Goal: Information Seeking & Learning: Check status

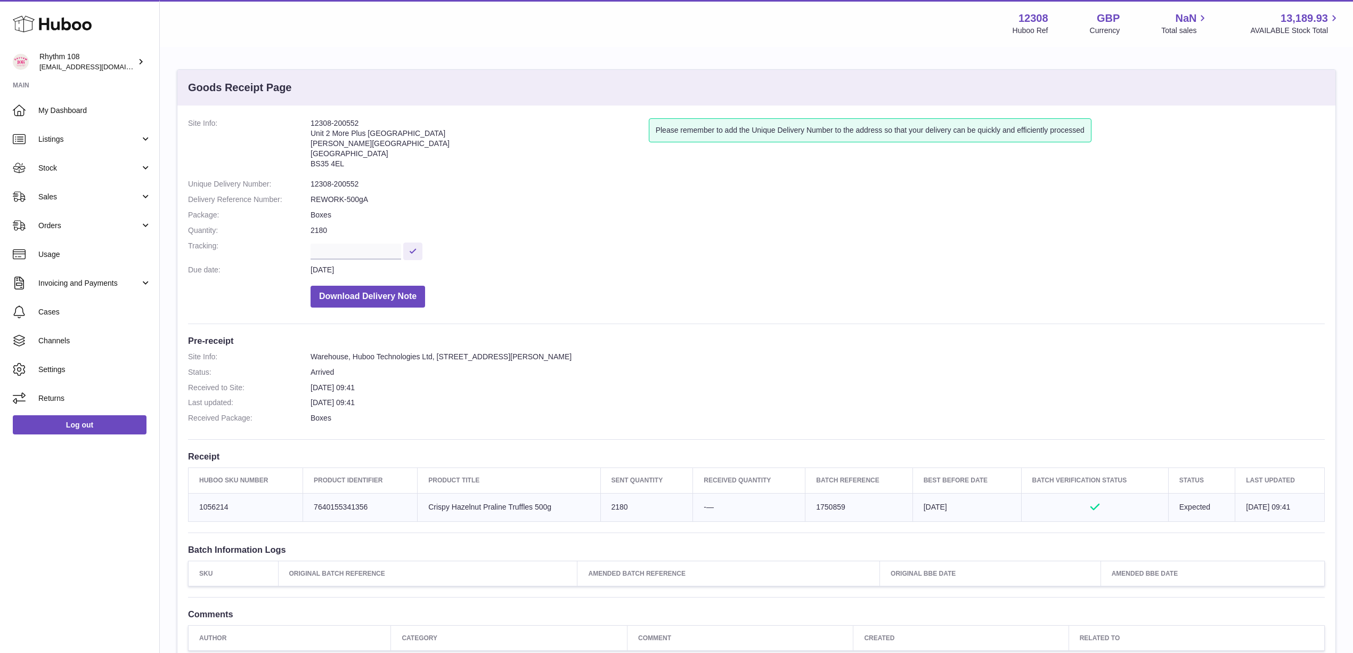
click at [288, 41] on div "Menu Huboo 12308 Huboo Ref GBP Currency NaN Total sales 13,189.93 AVAILABLE Sto…" at bounding box center [756, 23] width 1193 height 47
click at [75, 163] on span "Stock" at bounding box center [89, 168] width 102 height 10
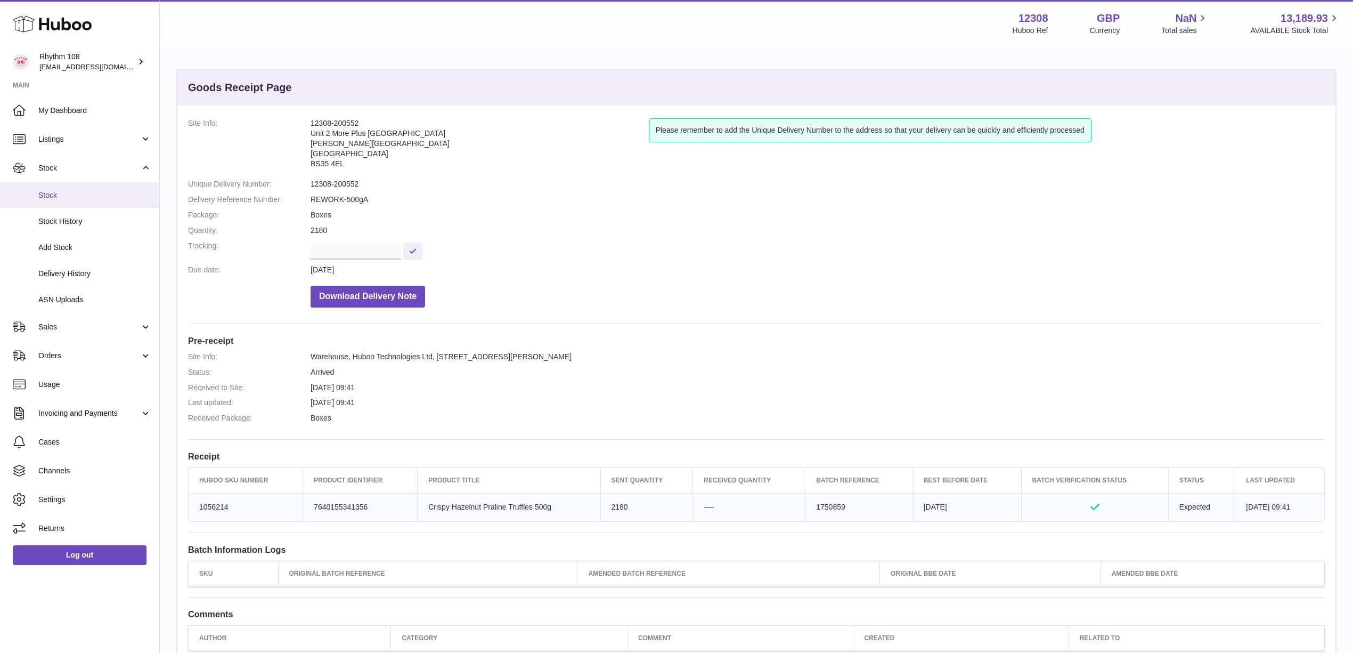
click at [62, 192] on span "Stock" at bounding box center [94, 195] width 113 height 10
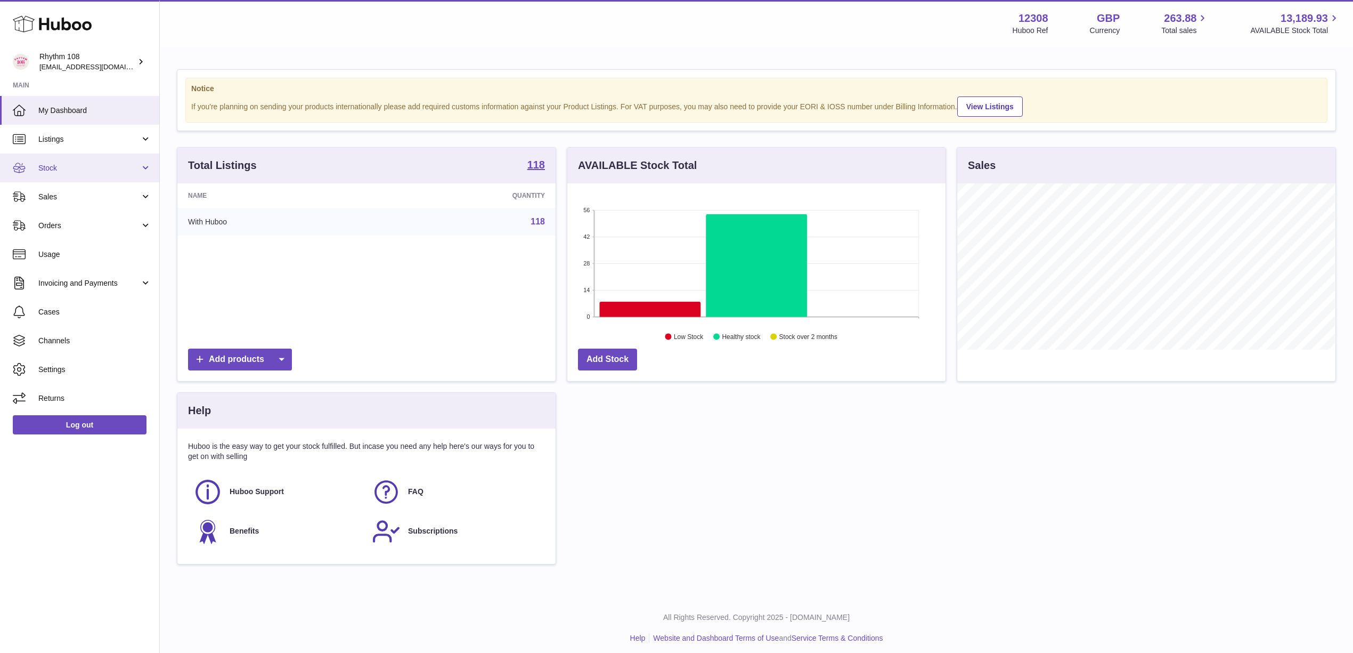
scroll to position [532569, 532357]
click at [56, 163] on span "Stock" at bounding box center [89, 168] width 102 height 10
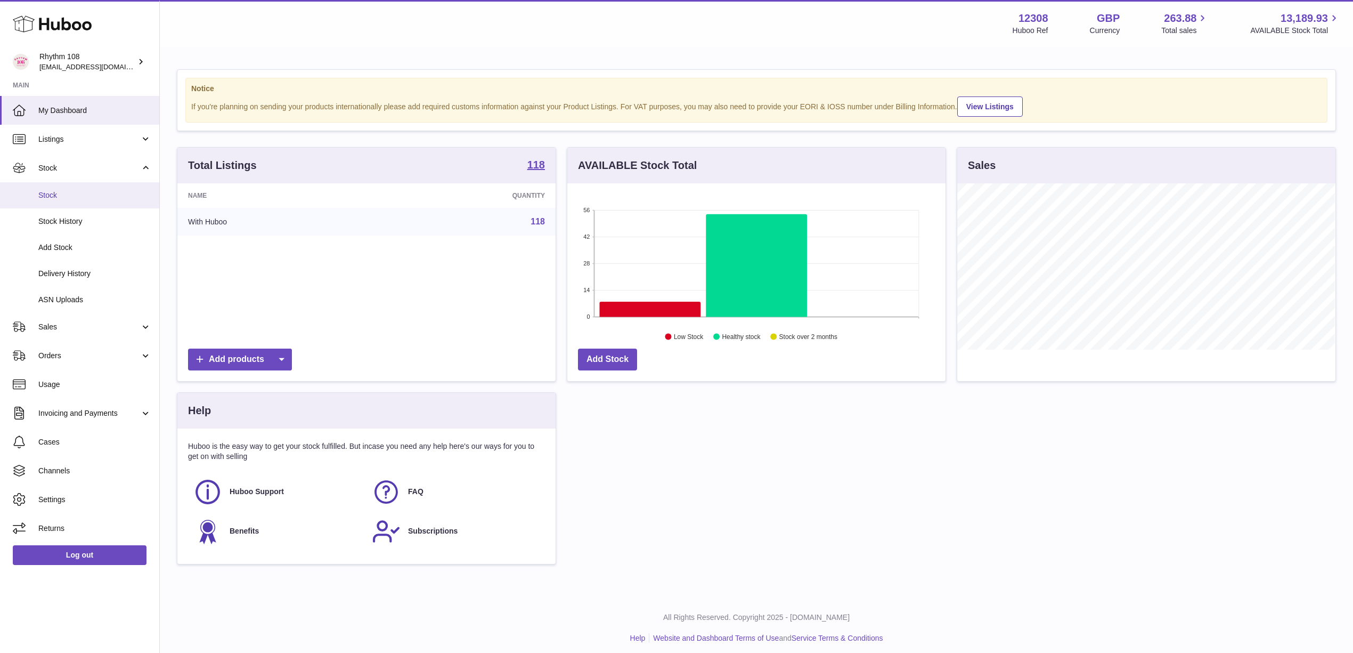
click at [56, 193] on span "Stock" at bounding box center [94, 195] width 113 height 10
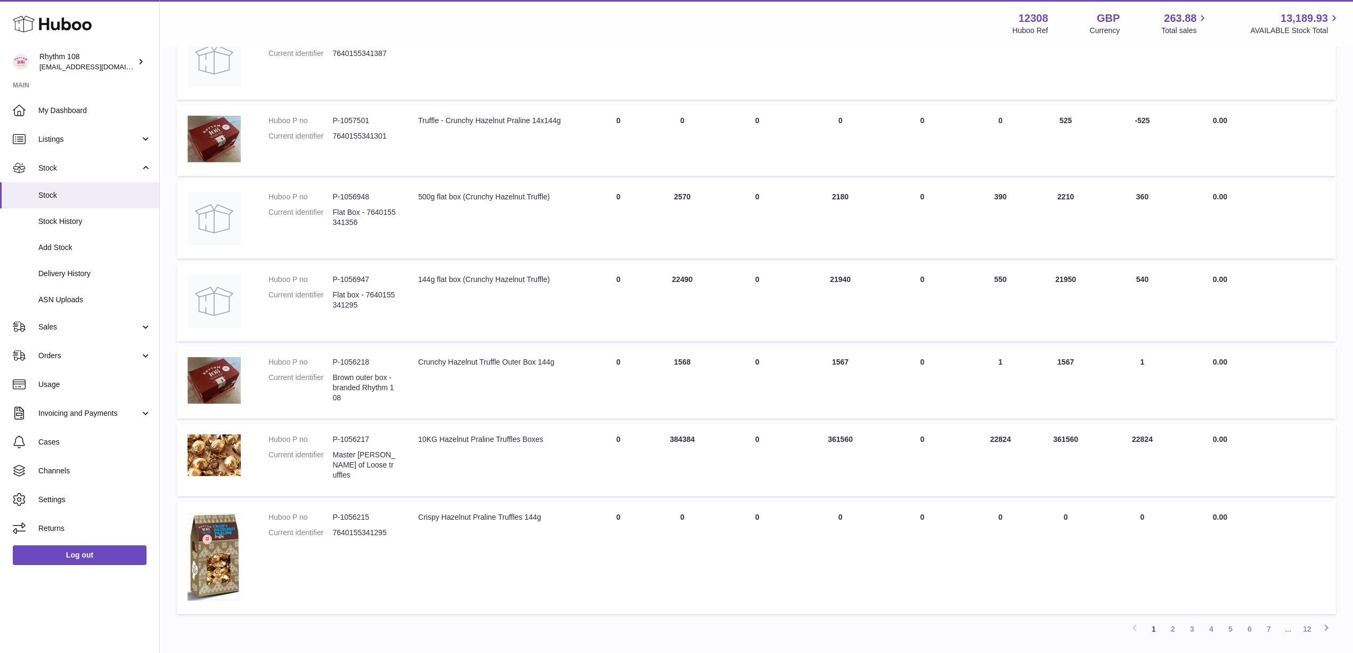
scroll to position [489, 0]
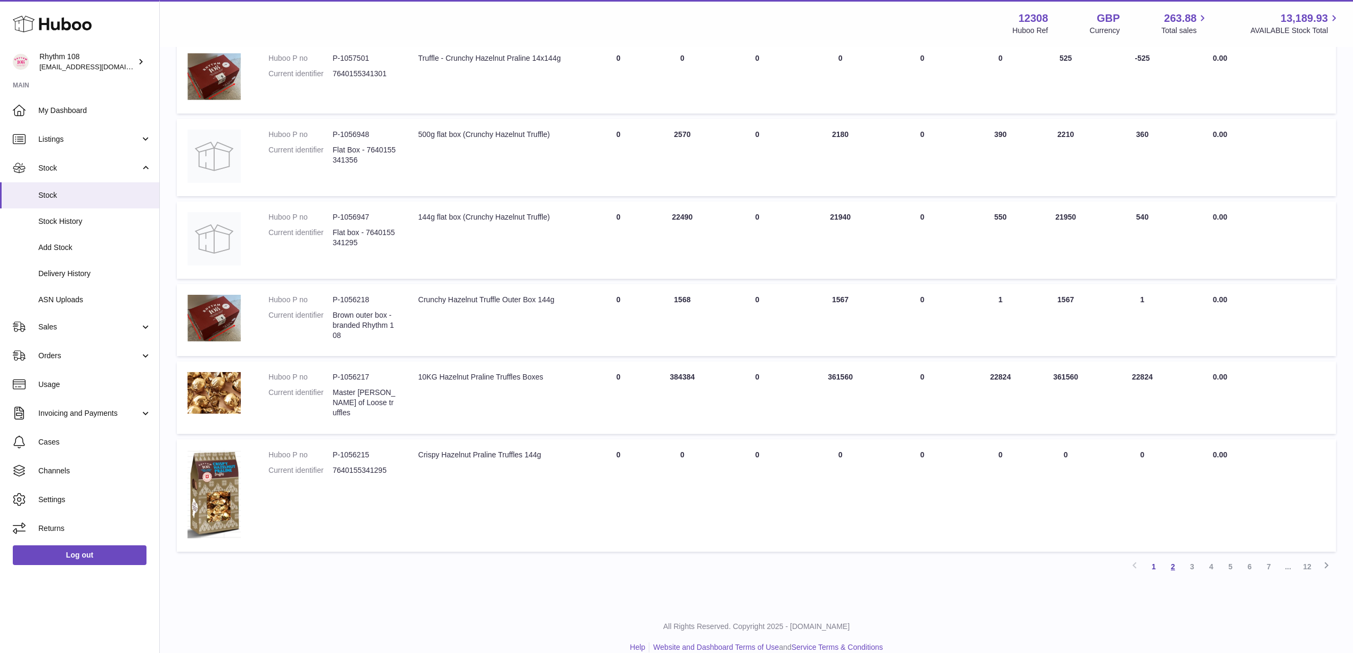
click at [1175, 557] on link "2" at bounding box center [1172, 566] width 19 height 19
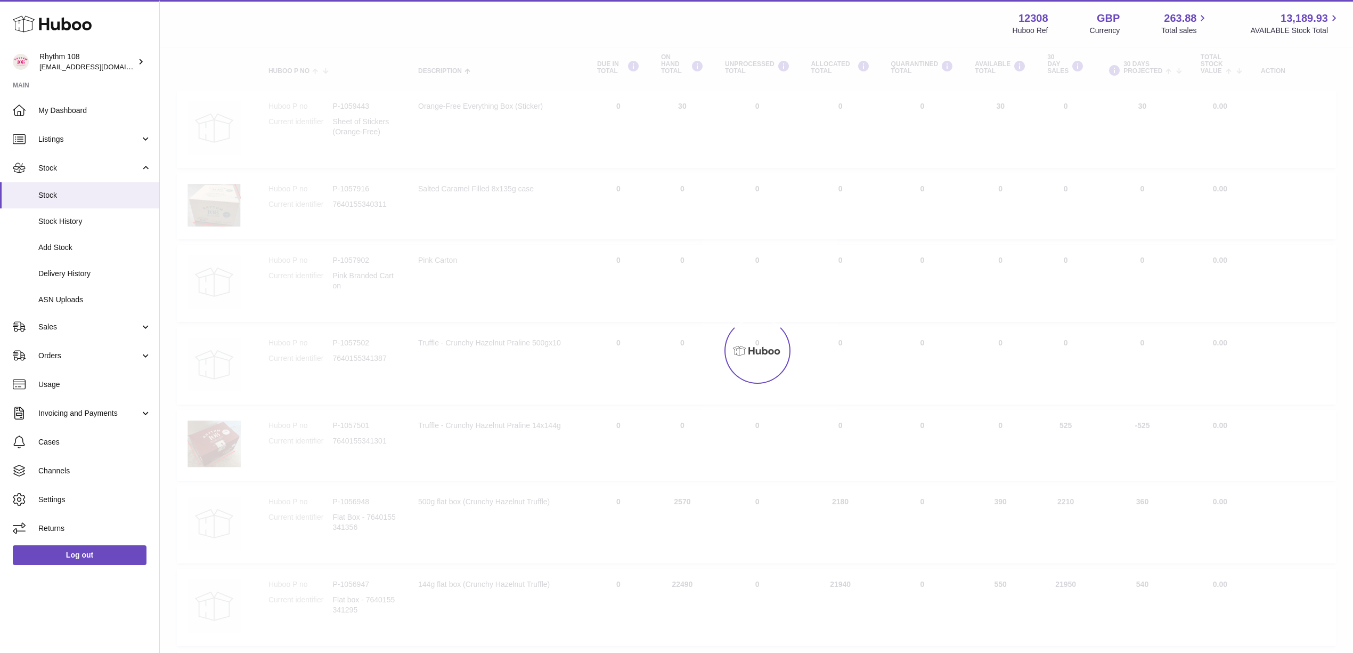
scroll to position [48, 0]
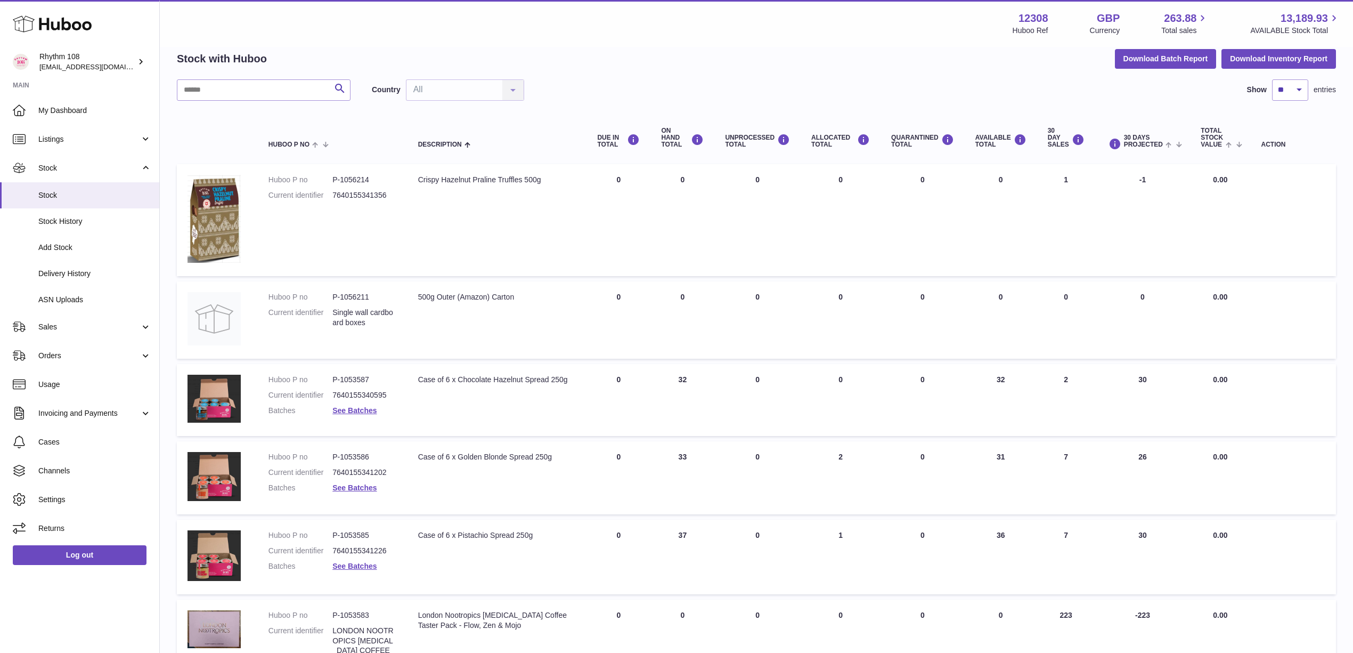
click at [702, 52] on div "Stock with Huboo Download Batch Report Download Inventory Report" at bounding box center [756, 58] width 1159 height 19
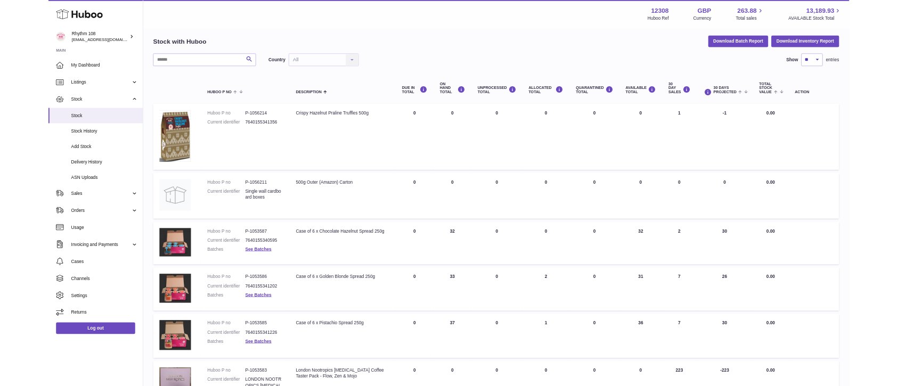
scroll to position [0, 0]
